Goal: Information Seeking & Learning: Learn about a topic

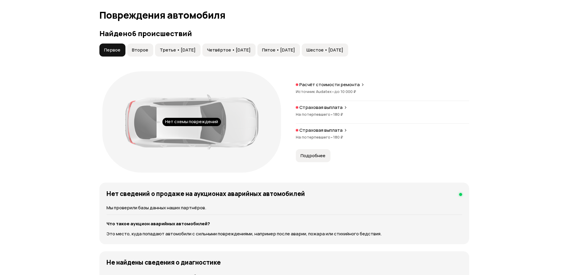
scroll to position [604, 0]
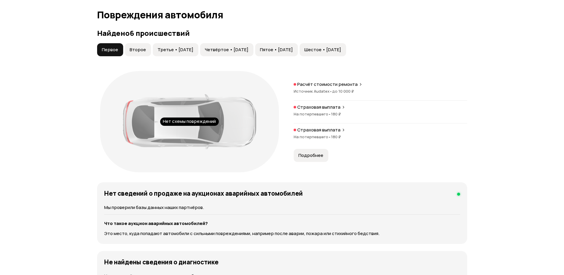
click at [136, 53] on span "Второе" at bounding box center [138, 50] width 16 height 6
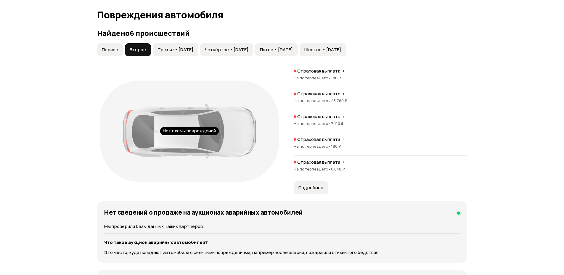
click at [107, 52] on span "Первое" at bounding box center [110, 50] width 16 height 6
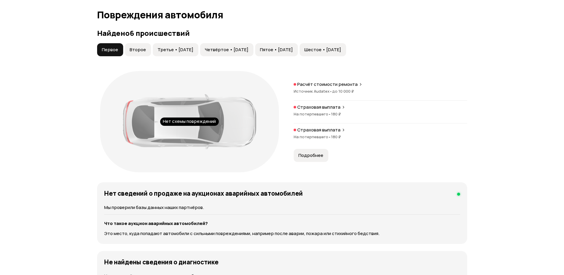
click at [317, 149] on div "Расчёт стоимости ремонта Источник Audatex • до 10 000 ₽ Страховая выплата На по…" at bounding box center [379, 121] width 173 height 80
click at [318, 149] on div "Расчёт стоимости ремонта Источник Audatex • до 10 000 ₽ Страховая выплата На по…" at bounding box center [379, 121] width 173 height 80
click at [314, 157] on span "Подробнее" at bounding box center [310, 155] width 25 height 6
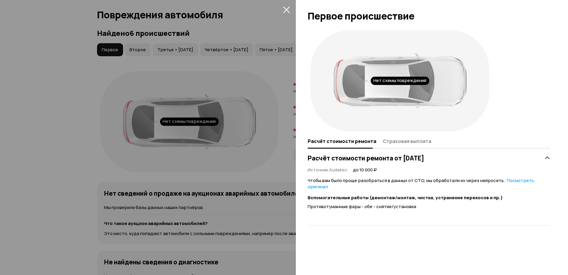
click at [393, 145] on button "Страховая выплата" at bounding box center [406, 141] width 50 height 12
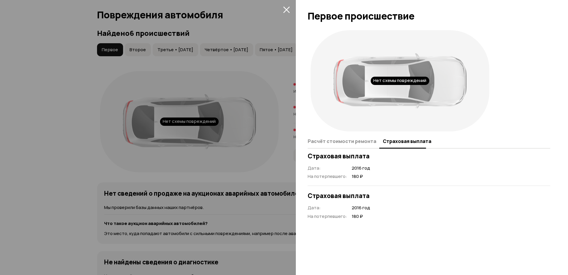
click at [288, 11] on icon "закрыть" at bounding box center [286, 10] width 7 height 7
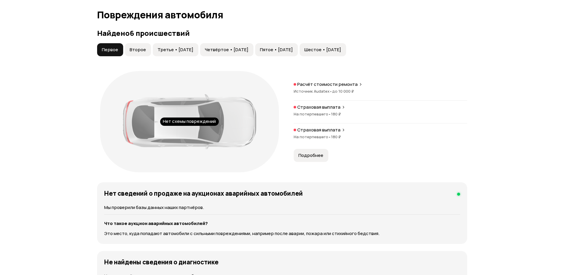
click at [144, 48] on span "Второе" at bounding box center [138, 50] width 16 height 6
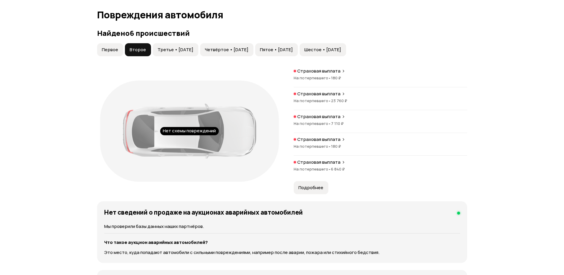
click at [343, 100] on span "23 760 ₽" at bounding box center [339, 100] width 16 height 5
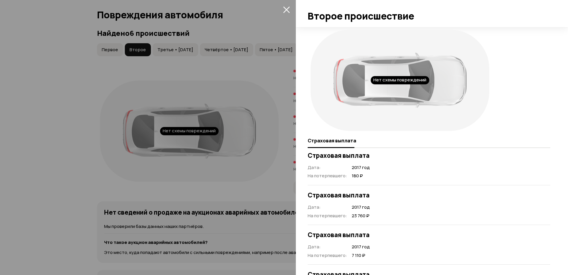
scroll to position [0, 0]
click at [290, 9] on button "закрыть" at bounding box center [286, 9] width 9 height 9
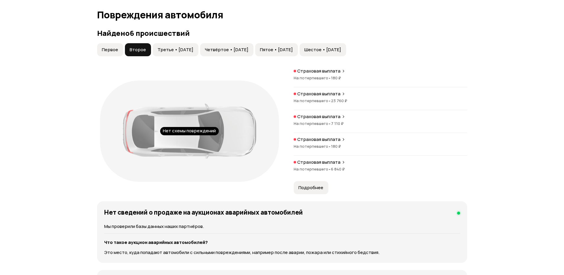
click at [193, 50] on span "Третье • [DATE]" at bounding box center [175, 50] width 36 height 6
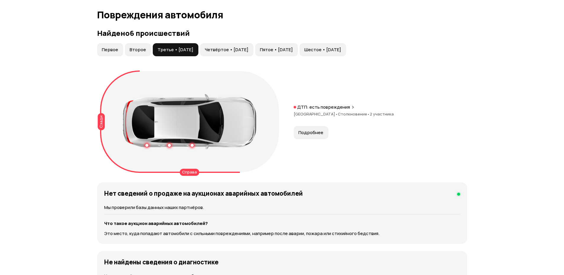
click at [313, 132] on span "Подробнее" at bounding box center [310, 133] width 25 height 6
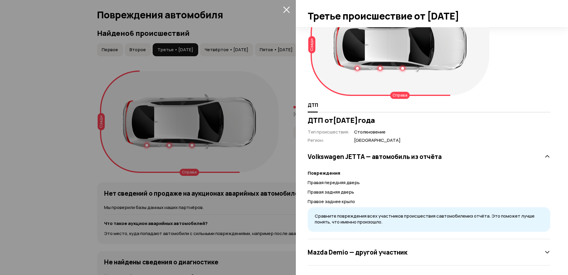
scroll to position [38, 0]
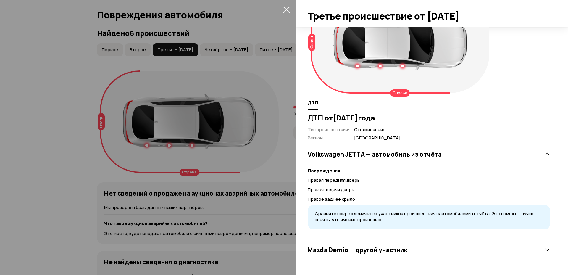
click at [377, 251] on h3 "[PERSON_NAME] — другой участник" at bounding box center [358, 250] width 100 height 8
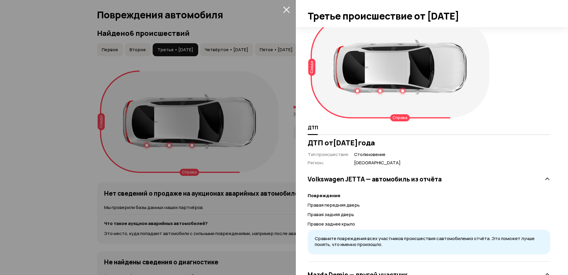
scroll to position [12, 0]
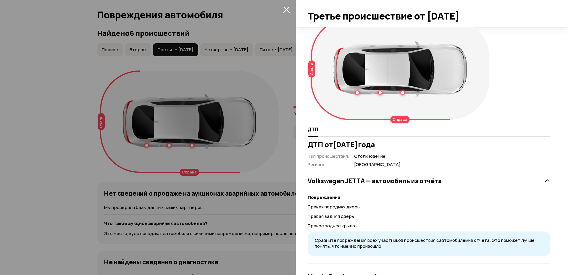
click at [286, 9] on icon "закрыть" at bounding box center [286, 10] width 7 height 7
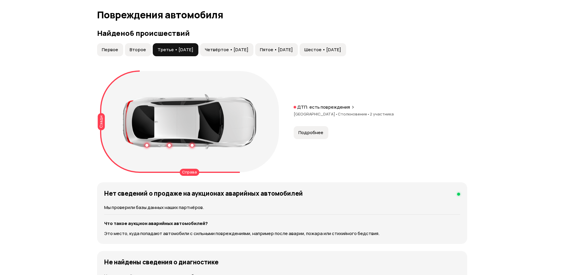
click at [230, 46] on button "Четвёртое • [DATE]" at bounding box center [226, 49] width 53 height 13
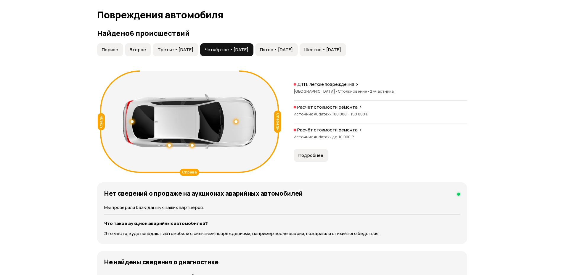
click at [320, 157] on span "Подробнее" at bounding box center [310, 155] width 25 height 6
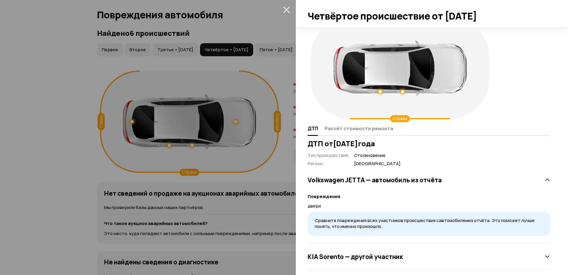
scroll to position [20, 0]
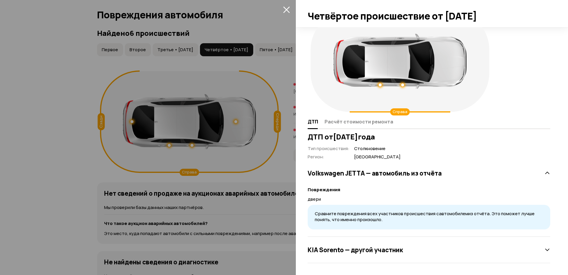
click at [379, 177] on h3 "Volkswagen JETTA — автомобиль из отчёта" at bounding box center [375, 173] width 134 height 8
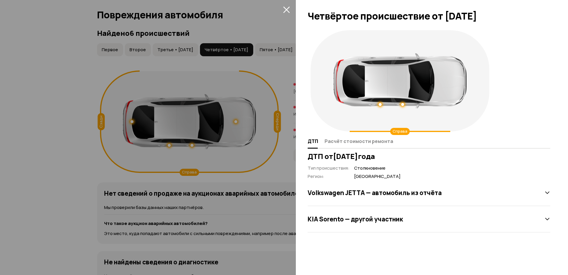
click at [382, 190] on h3 "Volkswagen JETTA — автомобиль из отчёта" at bounding box center [375, 193] width 134 height 8
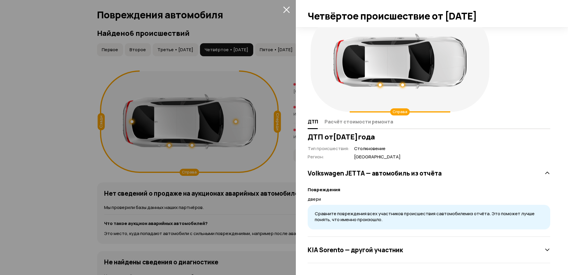
click at [380, 251] on h3 "KIA Sorento — другой участник" at bounding box center [355, 250] width 95 height 8
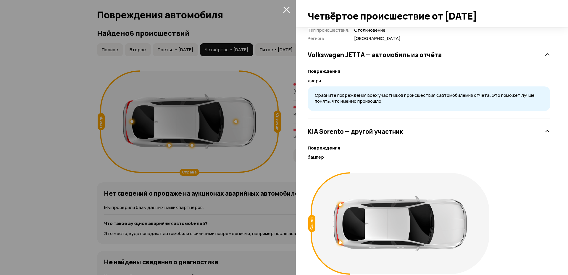
scroll to position [125, 0]
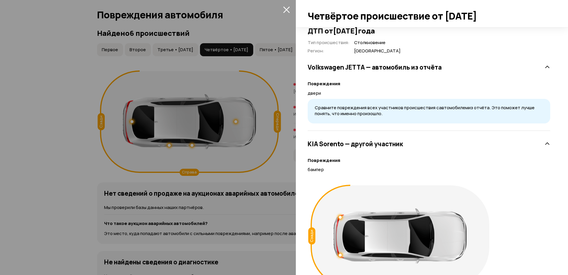
click at [285, 8] on icon "закрыть" at bounding box center [286, 10] width 7 height 7
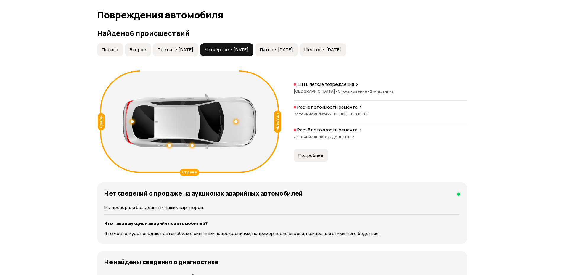
click at [303, 153] on span "Подробнее" at bounding box center [310, 155] width 25 height 6
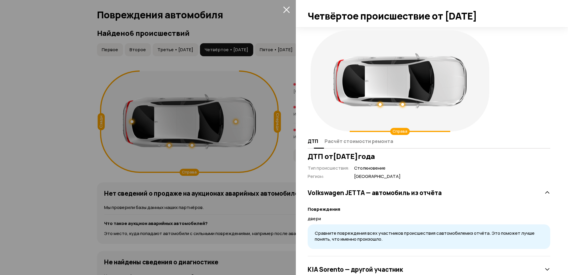
click at [363, 139] on span "Расчёт стоимости ремонта" at bounding box center [359, 141] width 69 height 6
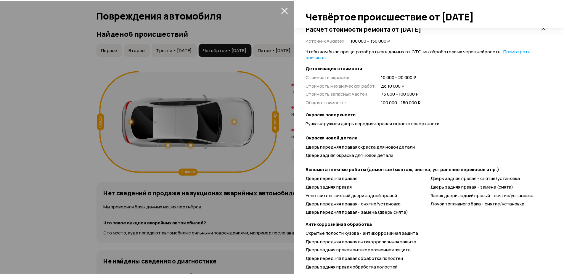
scroll to position [142, 0]
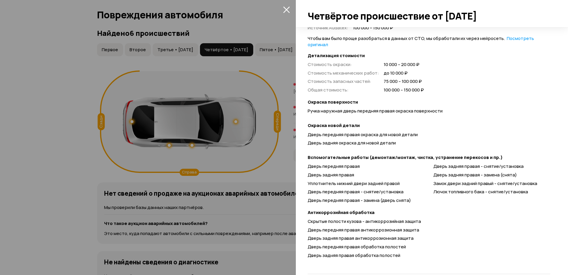
click at [288, 9] on icon "закрыть" at bounding box center [286, 9] width 7 height 7
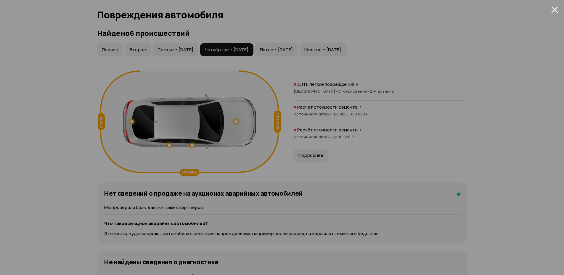
scroll to position [20, 0]
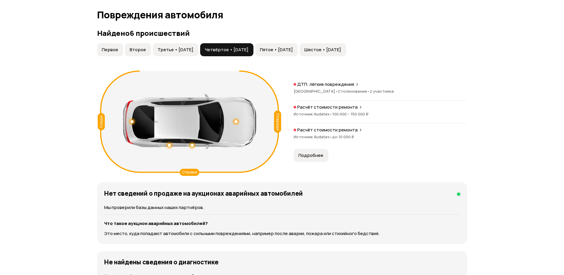
click at [293, 52] on span "Пятое • [DATE]" at bounding box center [276, 50] width 33 height 6
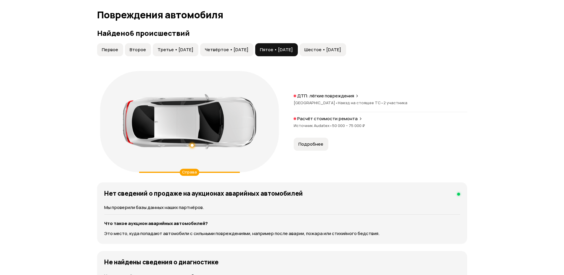
click at [311, 138] on button "Подробнее" at bounding box center [310, 144] width 35 height 13
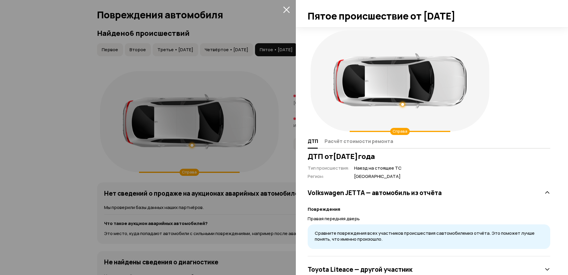
click at [287, 9] on icon "закрыть" at bounding box center [286, 10] width 7 height 7
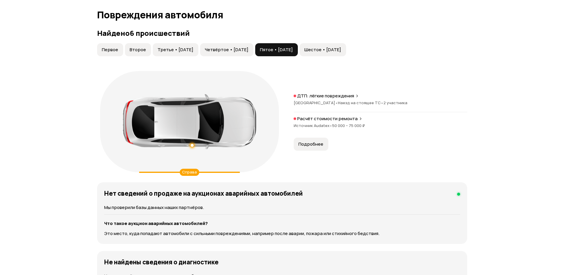
click at [341, 48] on span "Шестое • [DATE]" at bounding box center [322, 50] width 37 height 6
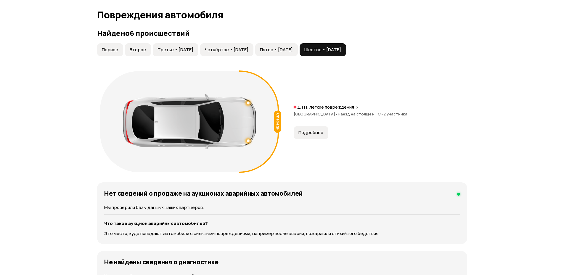
click at [302, 133] on span "Подробнее" at bounding box center [310, 133] width 25 height 6
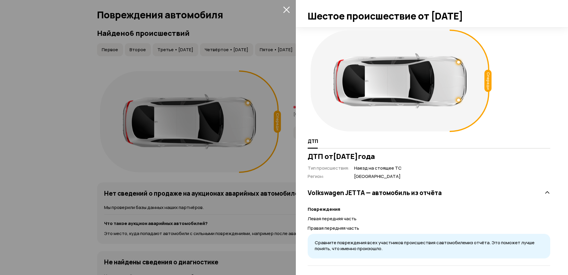
click at [289, 9] on icon "закрыть" at bounding box center [286, 9] width 7 height 7
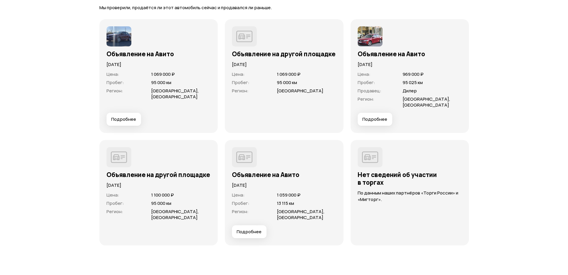
scroll to position [1704, 0]
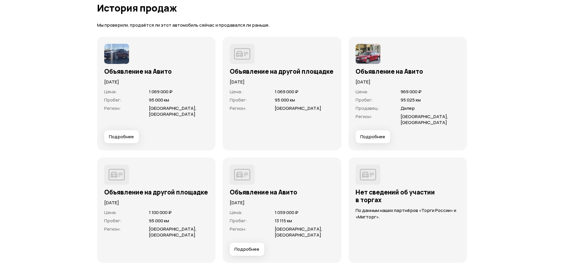
click at [110, 56] on img at bounding box center [116, 54] width 25 height 20
click at [129, 139] on span "Подробнее" at bounding box center [121, 137] width 25 height 6
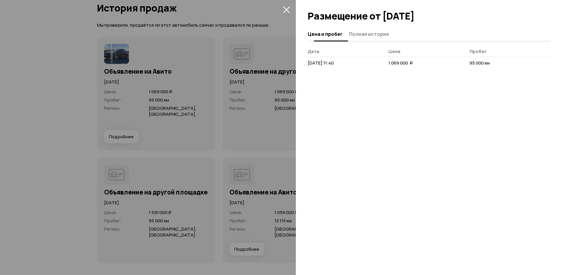
click at [364, 34] on span "Полная история" at bounding box center [369, 34] width 40 height 6
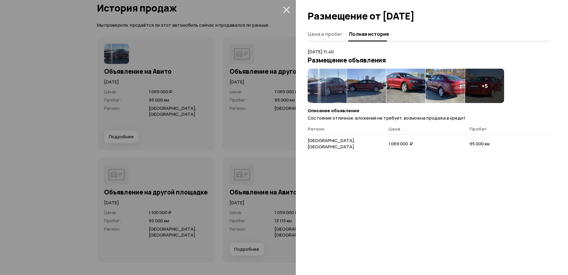
click at [313, 94] on img at bounding box center [327, 86] width 39 height 34
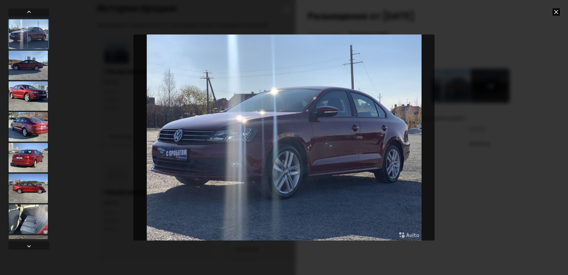
click at [13, 64] on div at bounding box center [28, 65] width 40 height 30
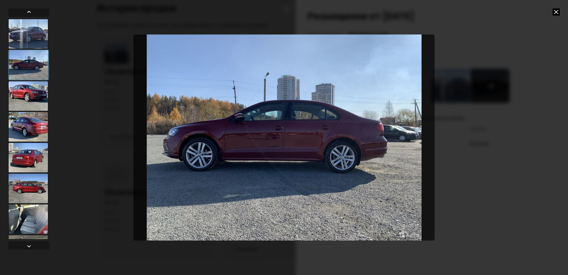
click at [19, 96] on div at bounding box center [28, 96] width 40 height 30
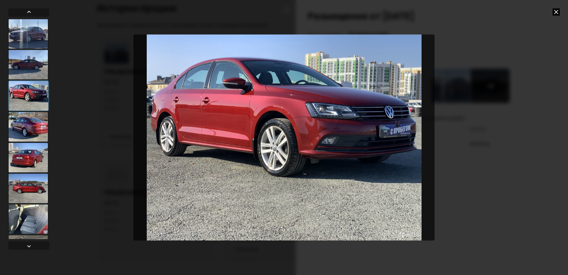
click at [26, 129] on div at bounding box center [28, 127] width 40 height 30
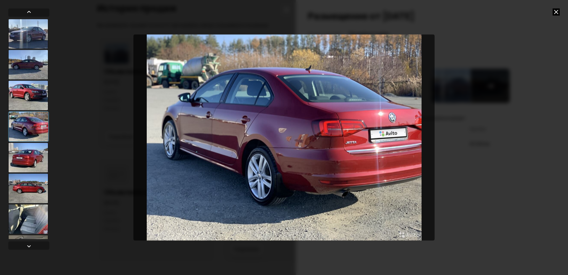
click at [32, 151] on div at bounding box center [28, 158] width 40 height 30
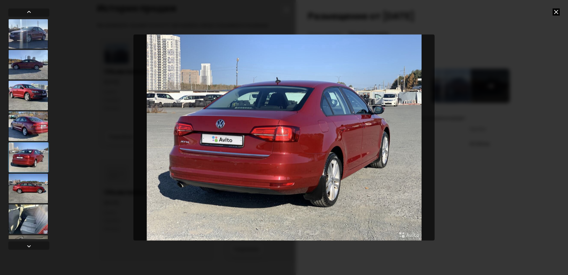
click at [33, 171] on div at bounding box center [28, 157] width 41 height 30
click at [33, 177] on div at bounding box center [28, 188] width 40 height 30
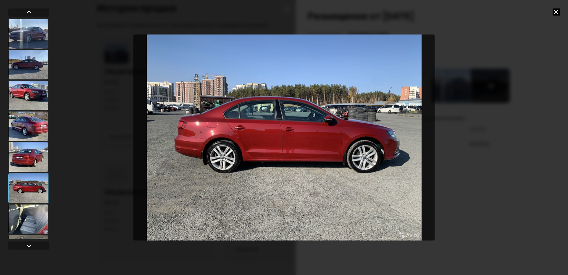
click at [36, 214] on div at bounding box center [28, 219] width 40 height 30
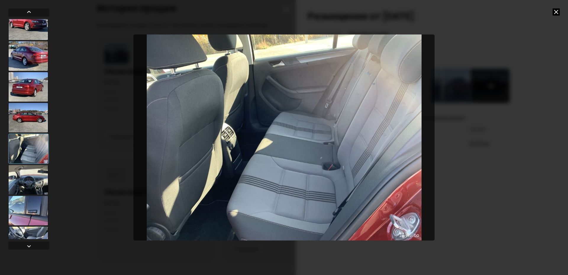
scroll to position [71, 0]
click at [35, 183] on div at bounding box center [28, 179] width 40 height 30
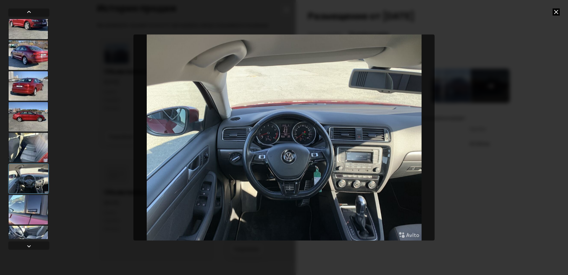
click at [39, 204] on div at bounding box center [28, 210] width 40 height 30
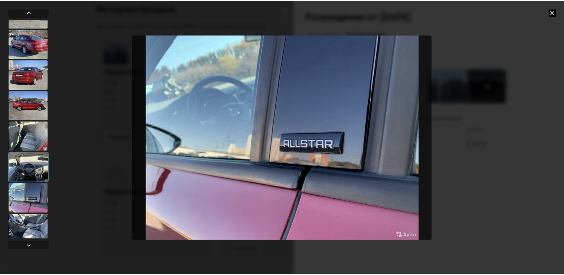
scroll to position [88, 0]
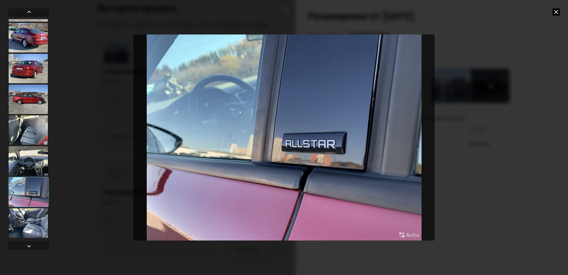
click at [39, 197] on div at bounding box center [28, 192] width 41 height 30
click at [41, 217] on div at bounding box center [28, 223] width 40 height 30
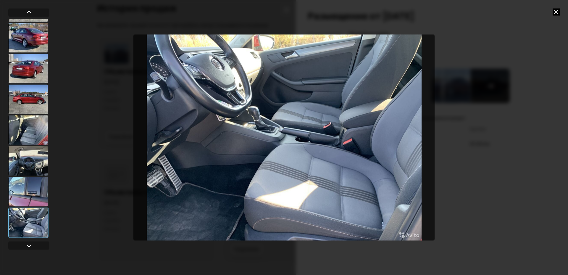
click at [35, 129] on div at bounding box center [28, 130] width 40 height 30
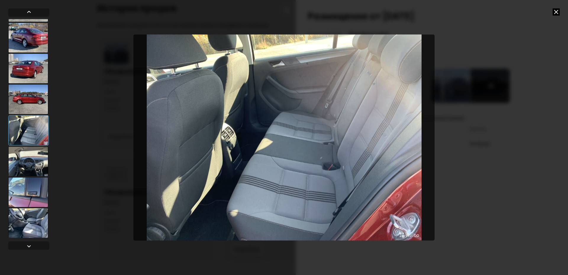
click at [29, 98] on div at bounding box center [28, 99] width 40 height 30
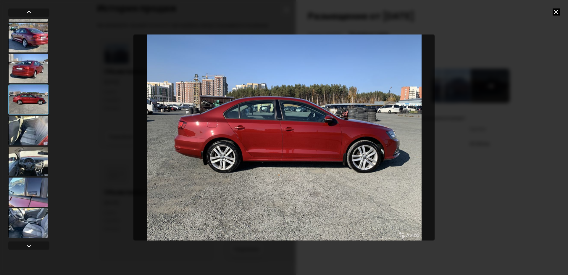
click at [34, 75] on div at bounding box center [28, 69] width 40 height 30
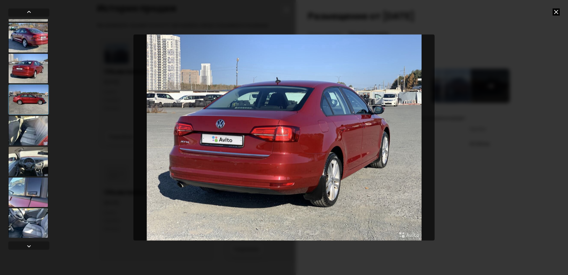
click at [39, 38] on div at bounding box center [28, 38] width 40 height 30
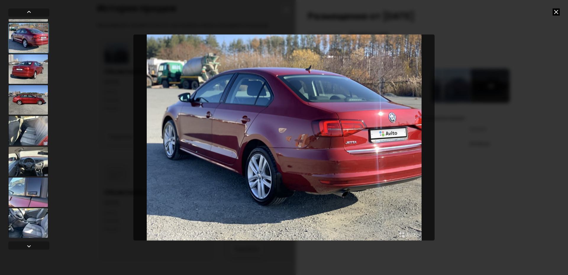
click at [40, 157] on div at bounding box center [28, 161] width 40 height 30
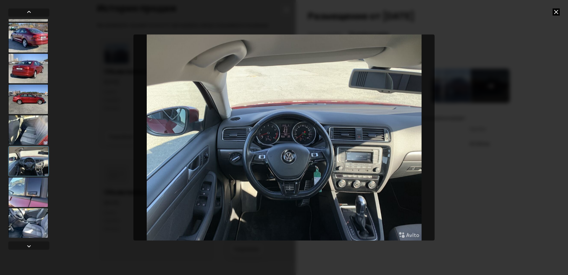
click at [556, 13] on icon at bounding box center [556, 11] width 7 height 7
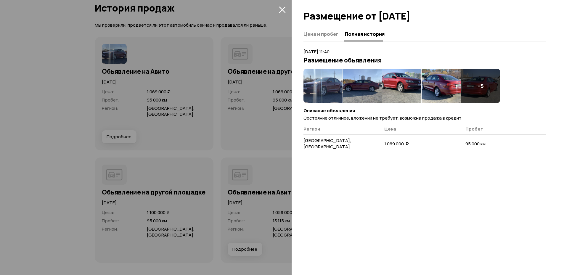
click at [285, 10] on icon "закрыть" at bounding box center [282, 9] width 7 height 7
